Goal: Information Seeking & Learning: Check status

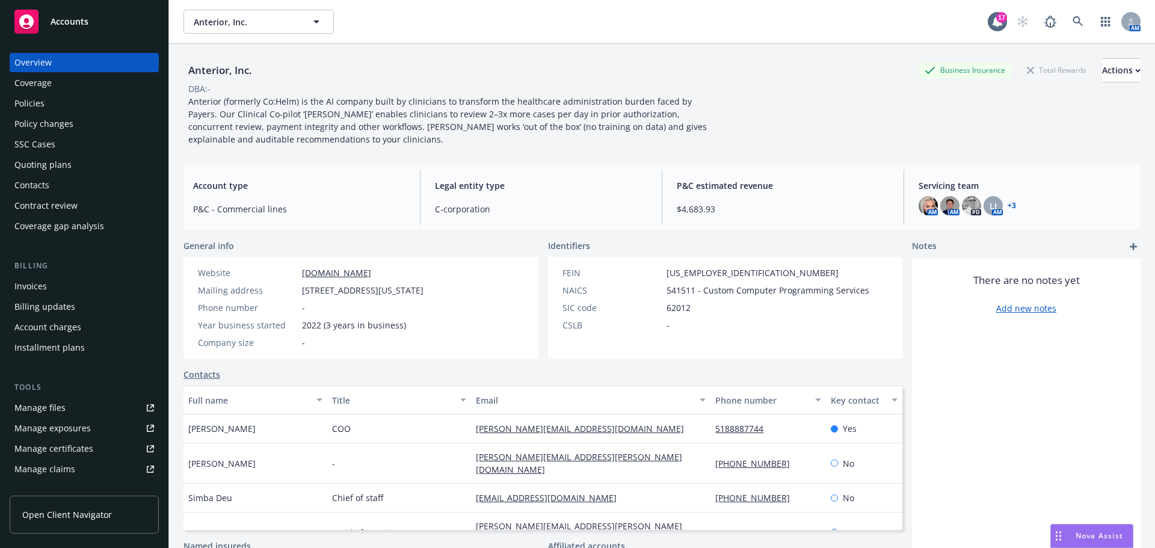
click at [109, 98] on div "Policies" at bounding box center [84, 103] width 140 height 19
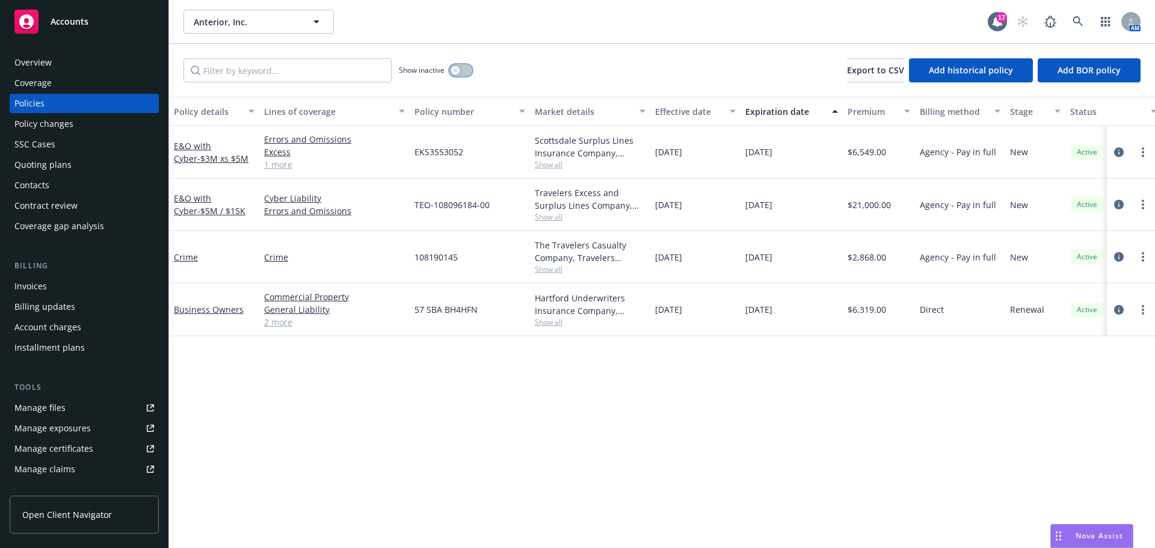
click at [455, 73] on div "button" at bounding box center [455, 70] width 8 height 8
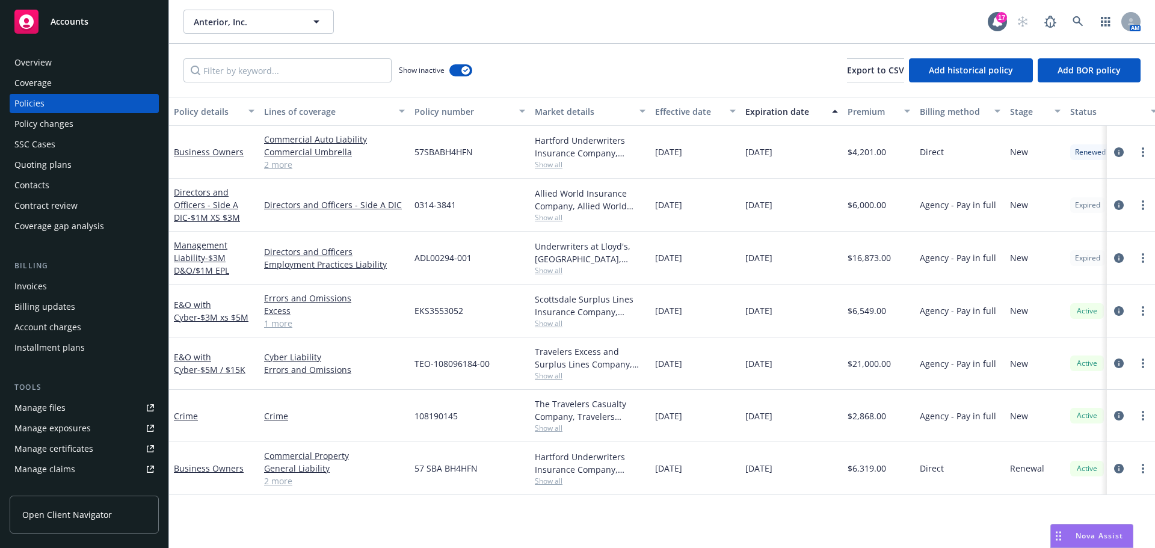
click at [115, 63] on div "Overview" at bounding box center [84, 62] width 140 height 19
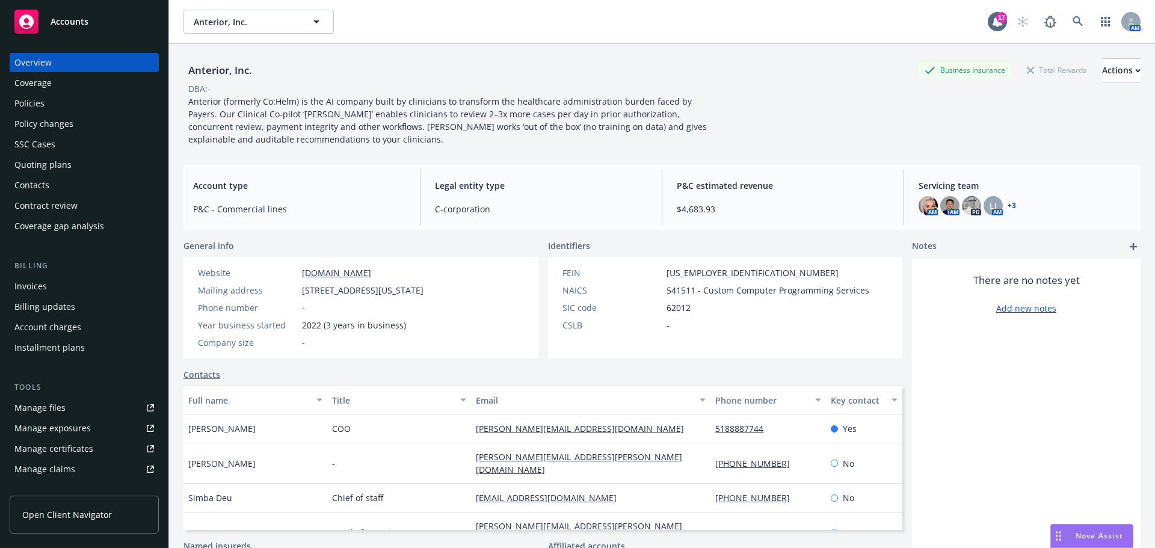
click at [92, 165] on div "Quoting plans" at bounding box center [84, 164] width 140 height 19
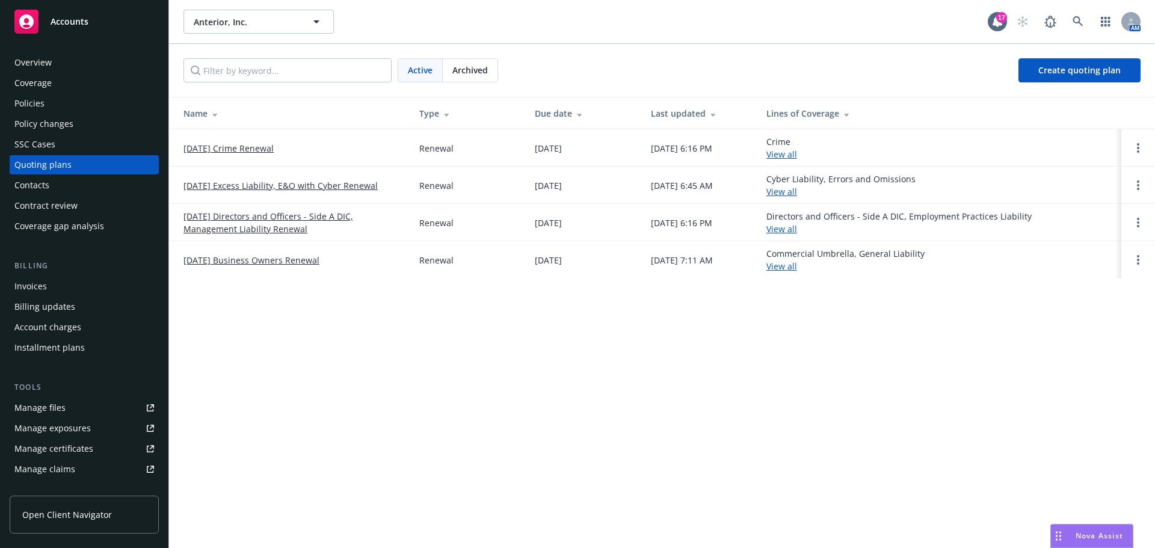
click at [265, 262] on link "06/27/25 Business Owners Renewal" at bounding box center [251, 260] width 136 height 13
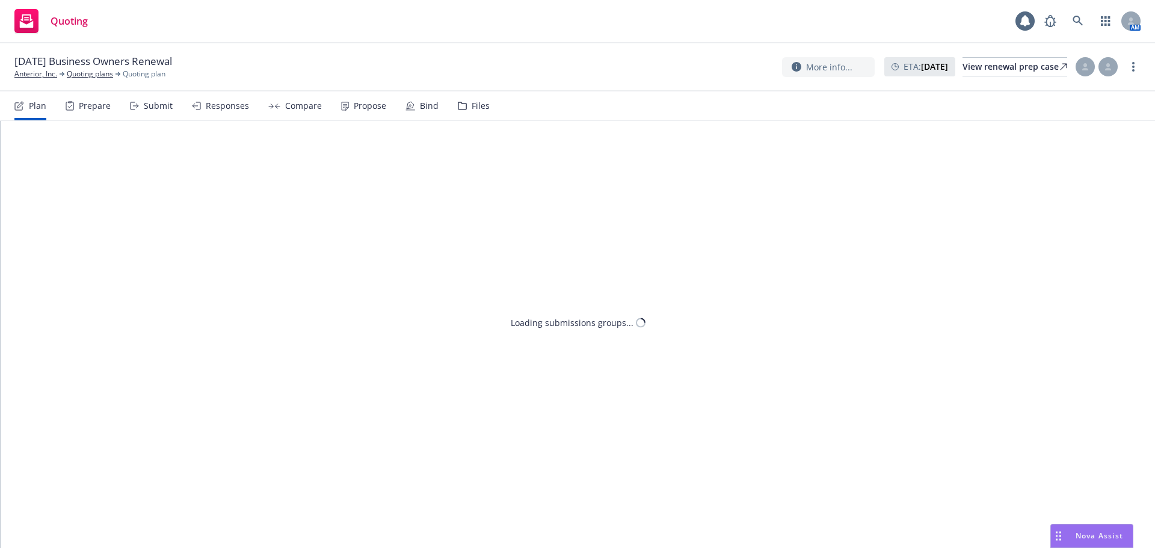
click at [472, 112] on div "Files" at bounding box center [474, 105] width 32 height 29
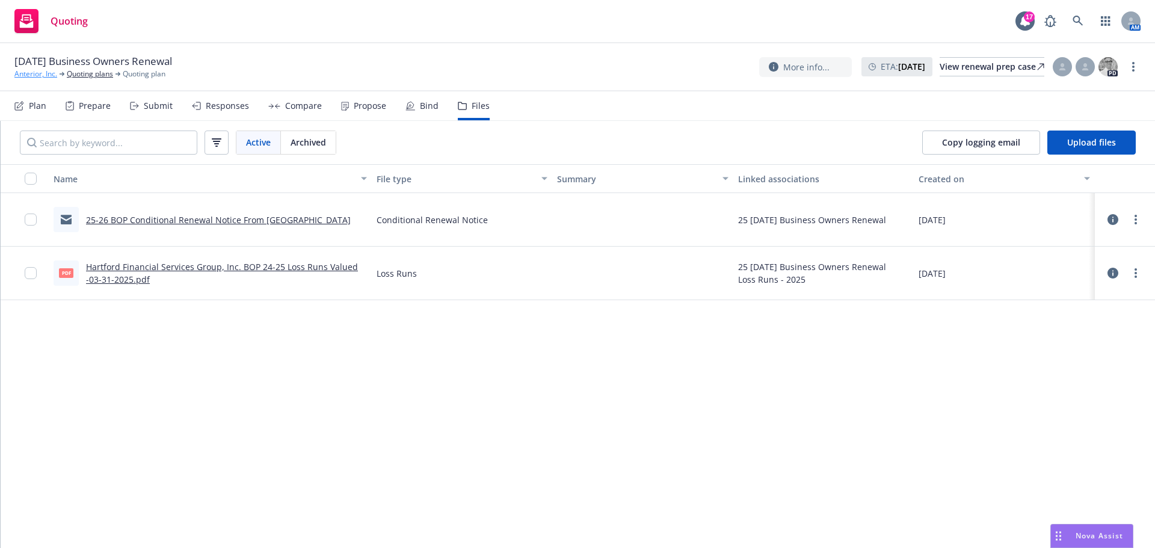
click at [48, 75] on link "Anterior, Inc." at bounding box center [35, 74] width 43 height 11
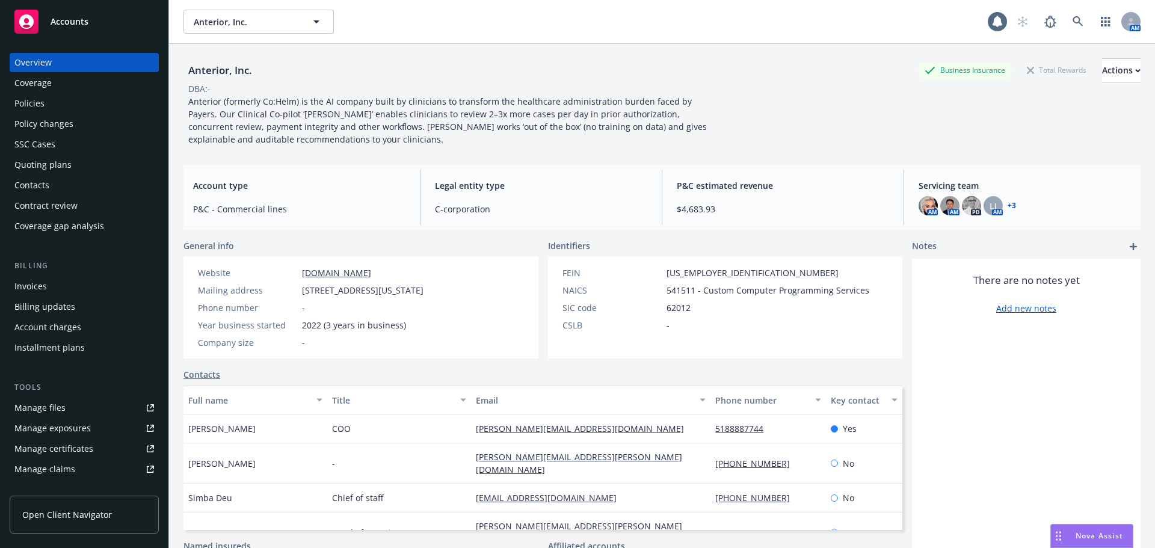
click at [31, 96] on div "Policies" at bounding box center [29, 103] width 30 height 19
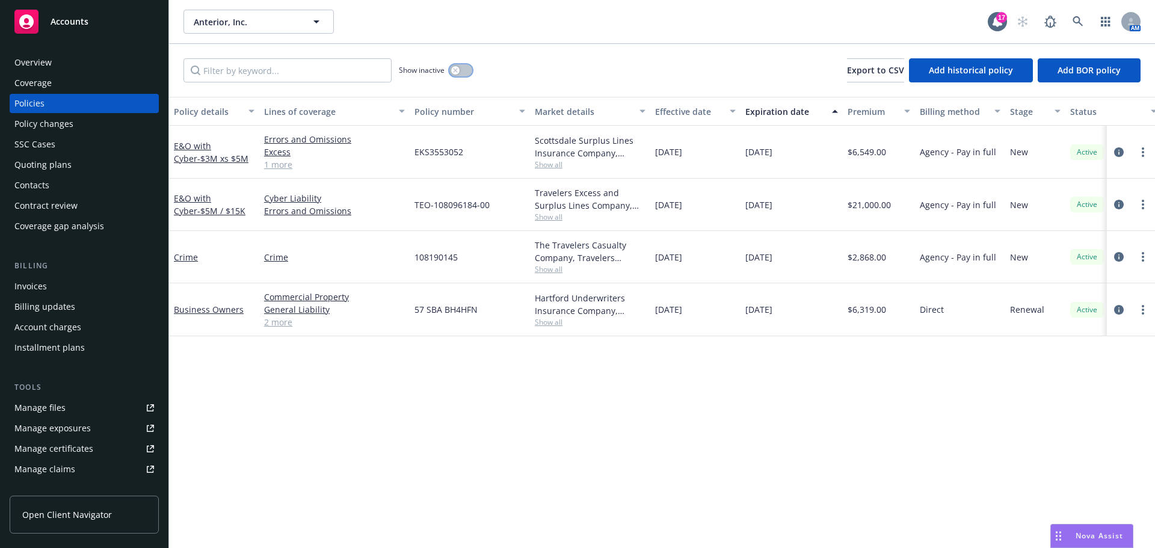
click at [459, 73] on button "button" at bounding box center [460, 70] width 23 height 12
